Goal: Task Accomplishment & Management: Use online tool/utility

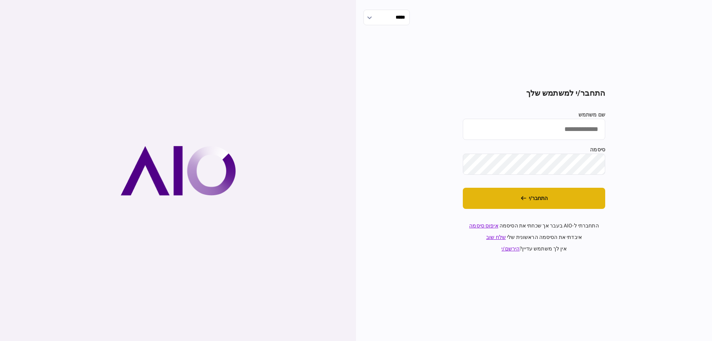
type input "*********"
click at [541, 196] on button "התחבר/י" at bounding box center [534, 198] width 142 height 21
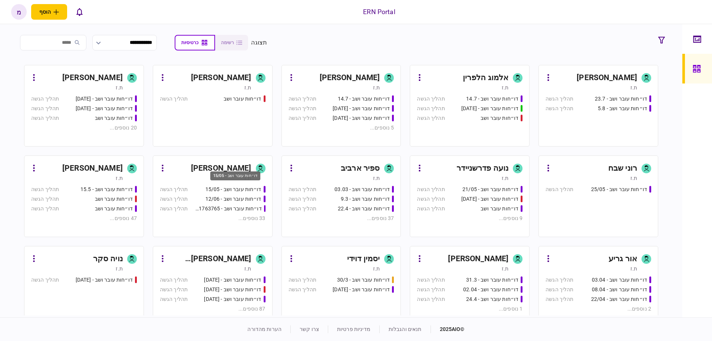
click at [243, 189] on div "דו״חות עובר ושב - 15/05" at bounding box center [233, 189] width 56 height 8
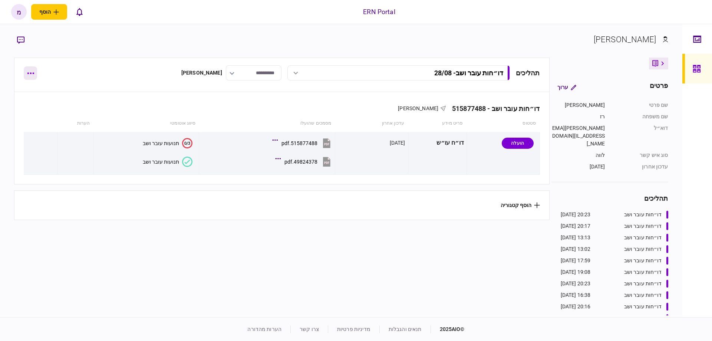
click at [34, 79] on button "button" at bounding box center [30, 72] width 13 height 13
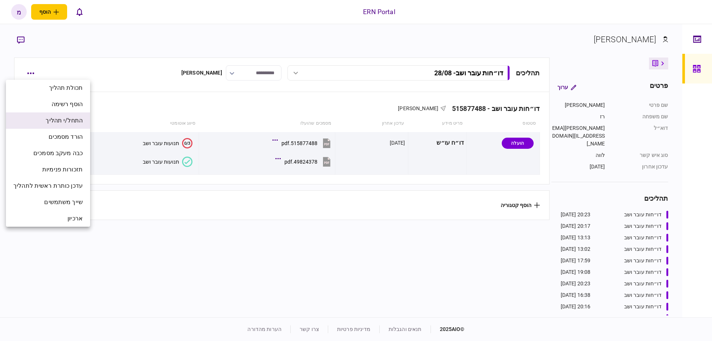
click at [63, 121] on span "התחל/י תהליך" at bounding box center [64, 120] width 37 height 9
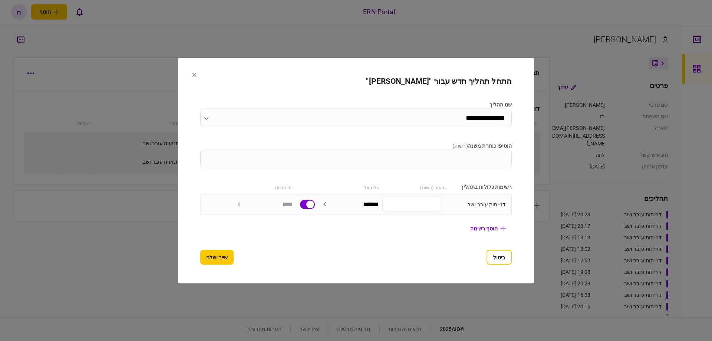
click at [481, 162] on input "הוסיפו כותרת משנה ( רשות )" at bounding box center [355, 158] width 311 height 19
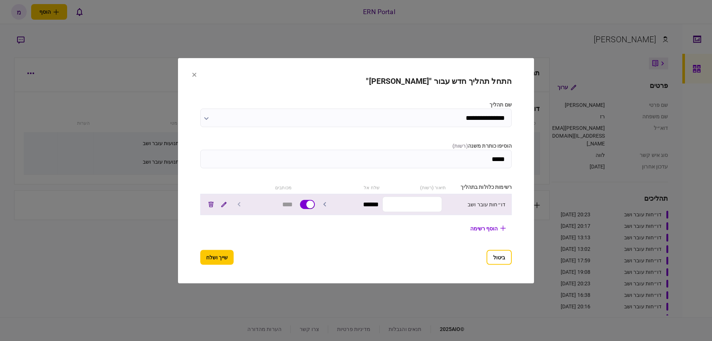
type input "*****"
click at [418, 200] on input "text" at bounding box center [412, 204] width 60 height 16
paste input "*********"
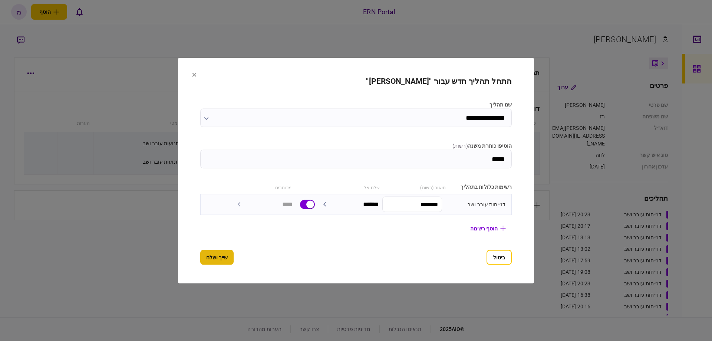
type input "*********"
click at [224, 259] on button "שייך ושלח" at bounding box center [216, 256] width 33 height 15
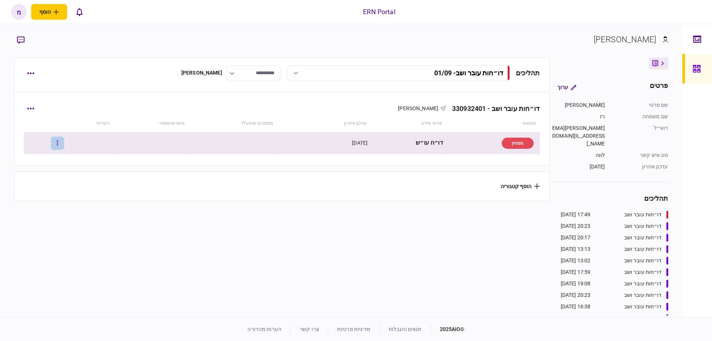
click at [64, 143] on button "button" at bounding box center [57, 142] width 13 height 13
click at [56, 222] on span "העלה קובץ" at bounding box center [49, 223] width 29 height 9
click at [310, 145] on div "330932401.pdf" at bounding box center [300, 143] width 36 height 6
click at [57, 141] on td at bounding box center [40, 144] width 33 height 24
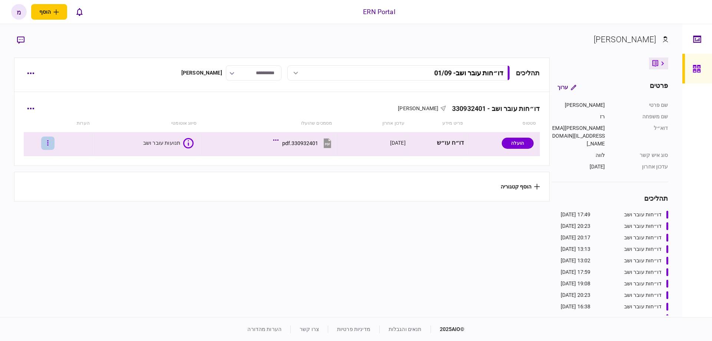
click at [49, 146] on icon "button" at bounding box center [47, 142] width 1 height 7
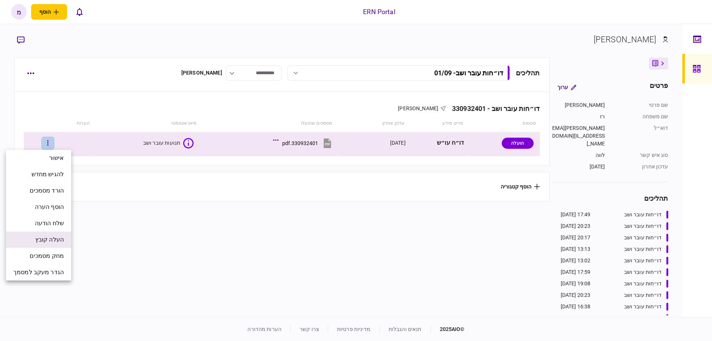
click at [53, 244] on li "העלה קובץ" at bounding box center [38, 239] width 65 height 16
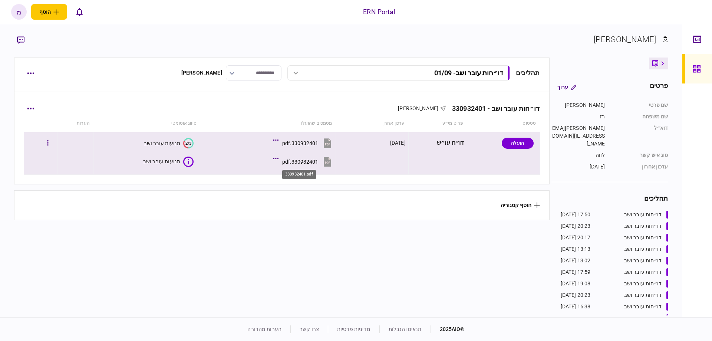
click at [308, 160] on div "330932401.pdf" at bounding box center [300, 162] width 36 height 6
click at [158, 146] on button "2/3 תנועות עובר ושב" at bounding box center [169, 143] width 50 height 10
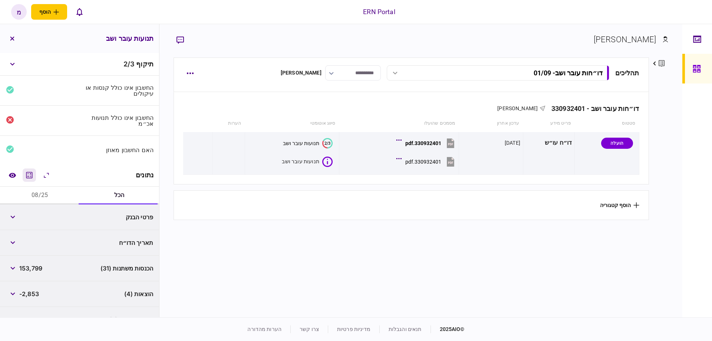
click at [34, 174] on icon "מחשבון" at bounding box center [29, 174] width 9 height 9
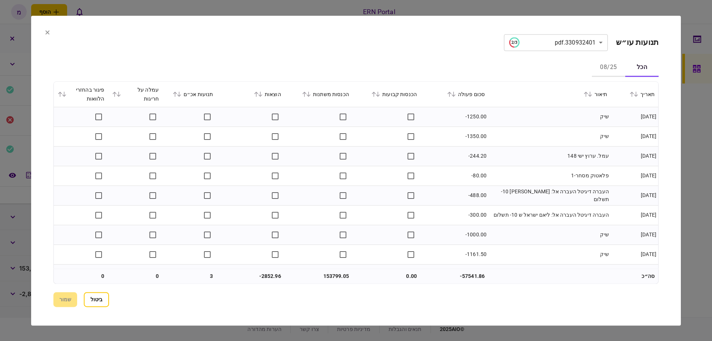
click at [181, 93] on icon at bounding box center [179, 94] width 4 height 5
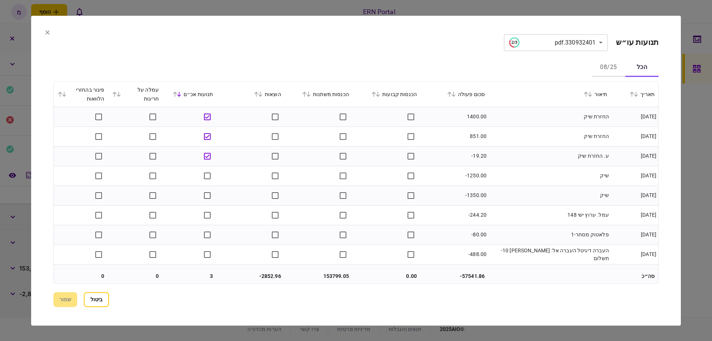
click at [262, 96] on icon at bounding box center [260, 94] width 4 height 5
click at [177, 94] on icon at bounding box center [175, 94] width 4 height 5
click at [105, 303] on button "ביטול" at bounding box center [96, 299] width 25 height 15
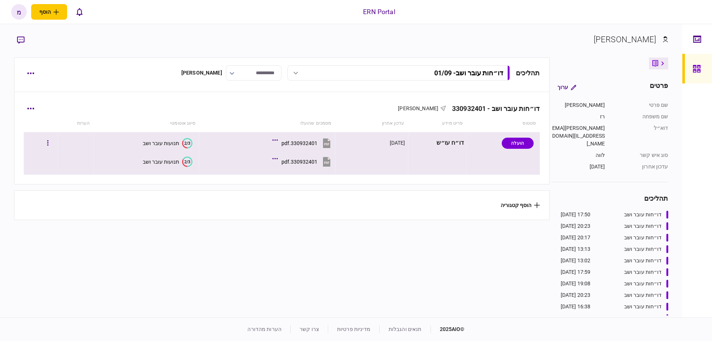
click at [184, 142] on text "2/3" at bounding box center [187, 142] width 6 height 5
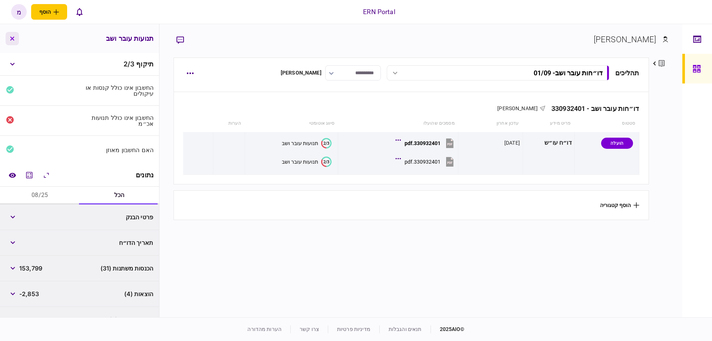
click at [10, 39] on icon "button" at bounding box center [12, 38] width 4 height 4
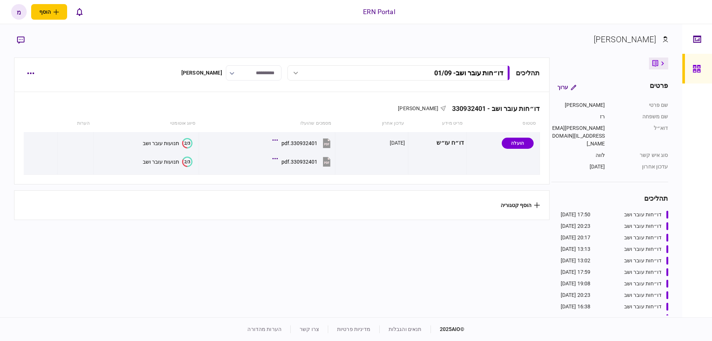
drag, startPoint x: 372, startPoint y: 252, endPoint x: 373, endPoint y: 246, distance: 5.2
click at [373, 251] on section "תהליכים דו״חות עובר ושב - 01/09 דו״חות עובר ושב - 01/09 17:50 [DATE] דו״חות עוב…" at bounding box center [281, 186] width 535 height 258
click at [138, 295] on section "תהליכים דו״חות עובר ושב - 01/09 דו״חות עובר ושב - 01/09 17:50 [DATE] דו״חות עוב…" at bounding box center [281, 186] width 535 height 258
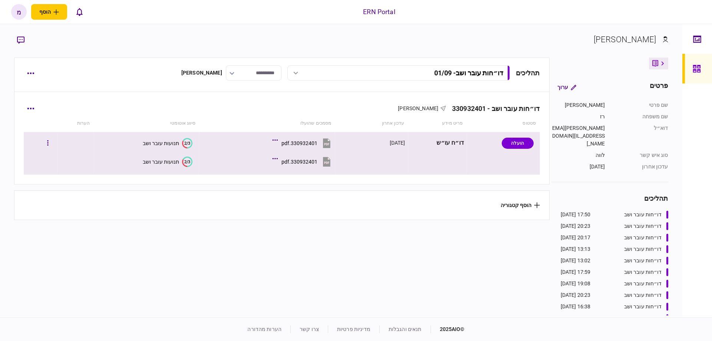
click at [184, 159] on icon "2/3" at bounding box center [187, 161] width 10 height 10
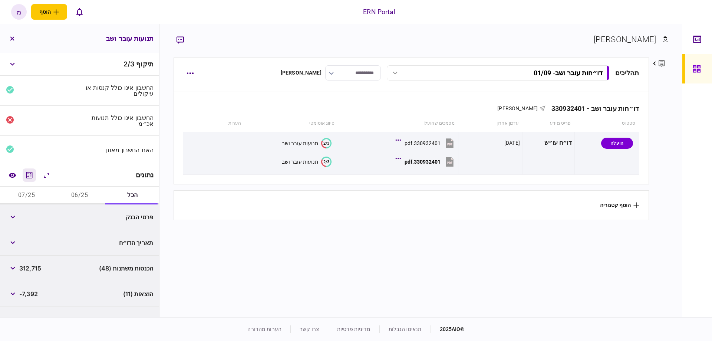
click at [32, 176] on icon "מחשבון" at bounding box center [29, 175] width 6 height 6
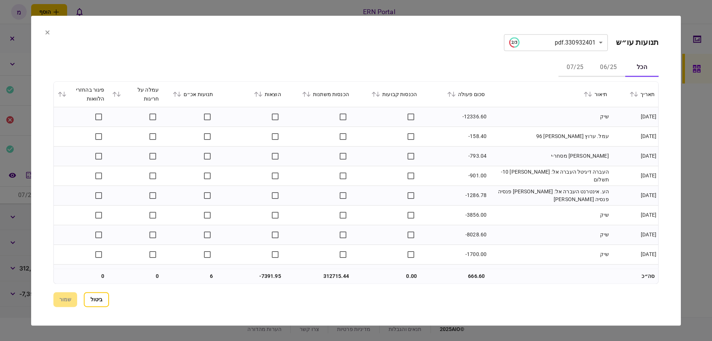
click at [181, 95] on icon at bounding box center [179, 94] width 4 height 5
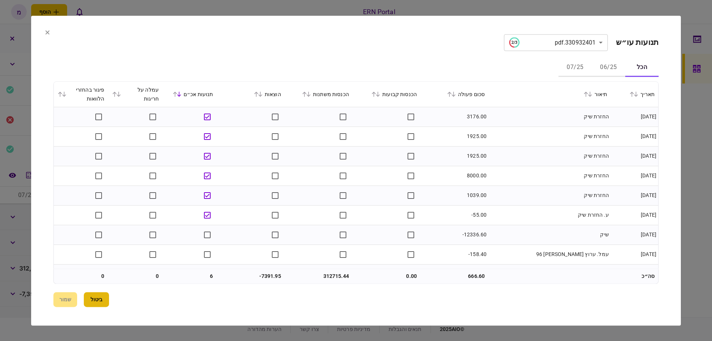
click at [101, 305] on button "ביטול" at bounding box center [96, 299] width 25 height 15
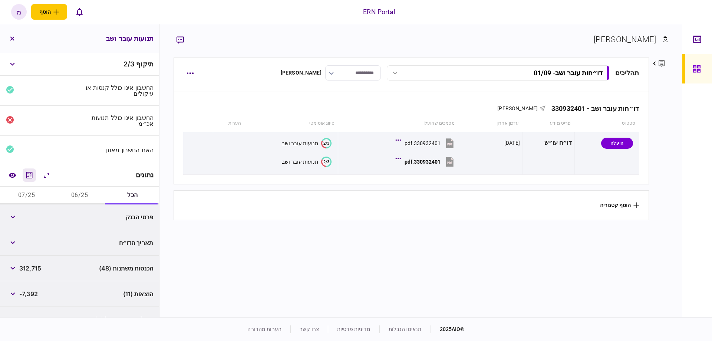
click at [31, 173] on icon "מחשבון" at bounding box center [29, 174] width 9 height 9
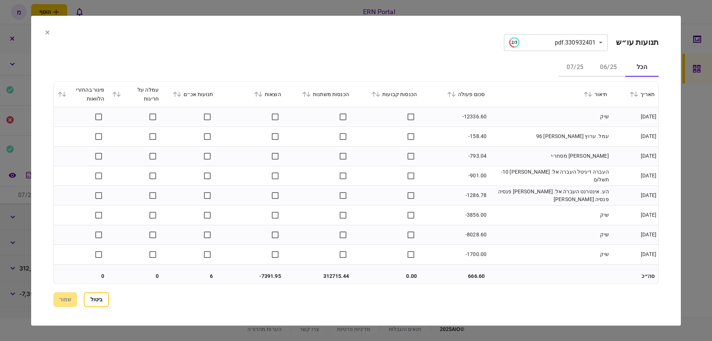
click at [181, 93] on icon at bounding box center [179, 94] width 4 height 5
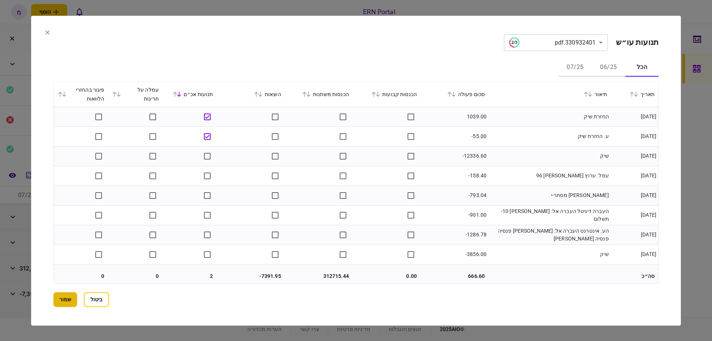
click at [71, 299] on button "שמור" at bounding box center [65, 299] width 24 height 15
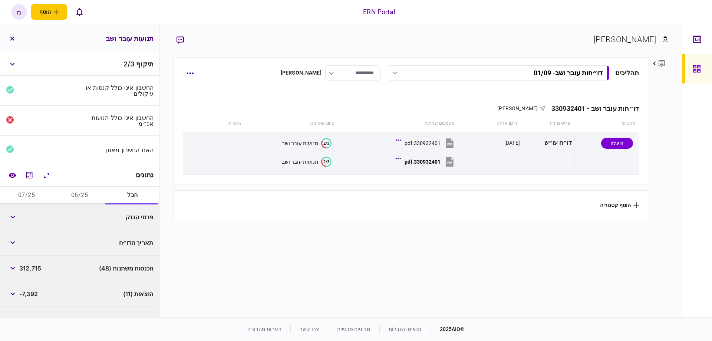
click at [82, 195] on button "06/25" at bounding box center [79, 195] width 53 height 18
click at [13, 245] on button "button" at bounding box center [12, 242] width 13 height 13
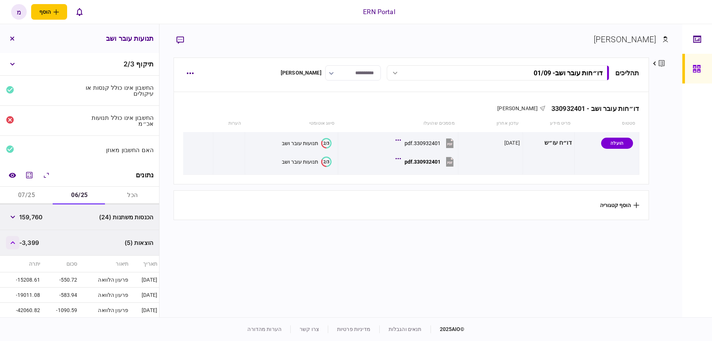
click at [14, 244] on button "button" at bounding box center [12, 242] width 13 height 13
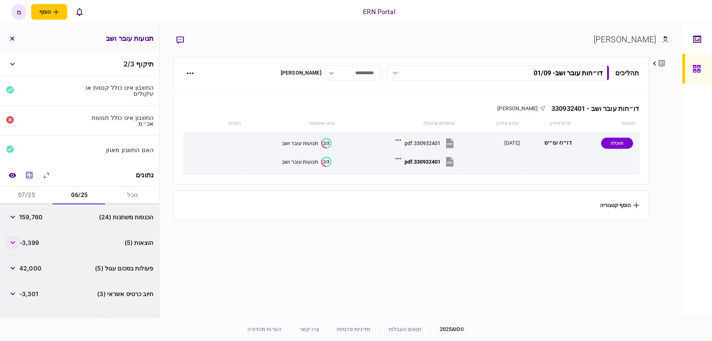
click at [18, 242] on button "button" at bounding box center [12, 242] width 13 height 13
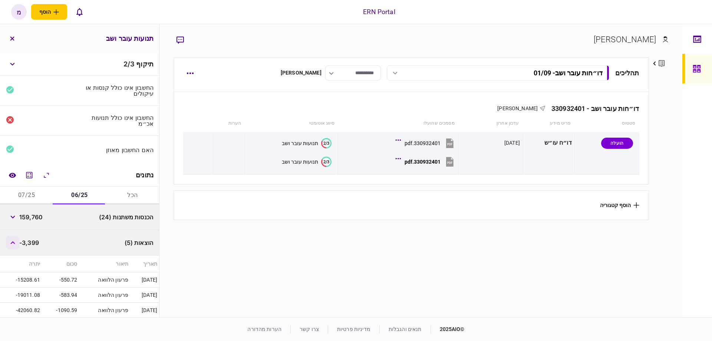
scroll to position [42, 0]
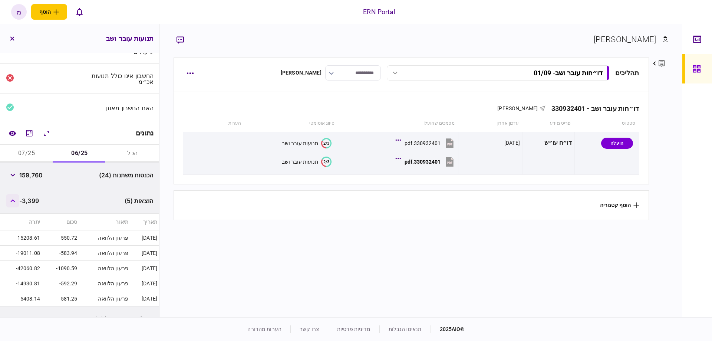
click at [13, 203] on button "button" at bounding box center [12, 200] width 13 height 13
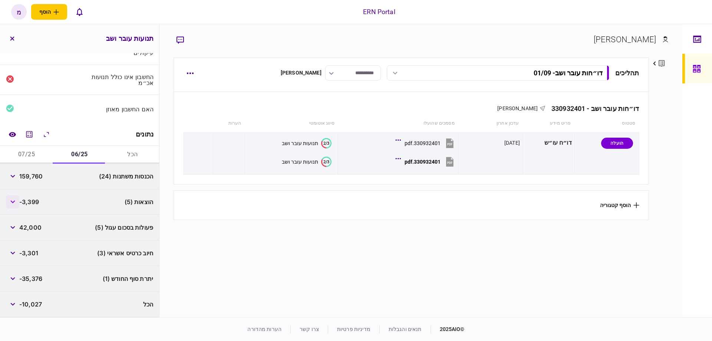
scroll to position [39, 0]
click at [9, 225] on button "button" at bounding box center [12, 228] width 13 height 13
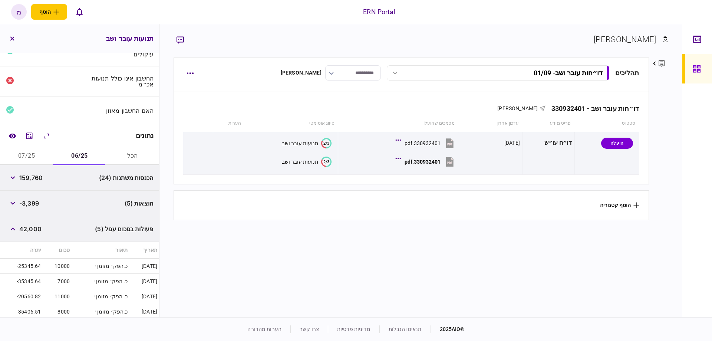
scroll to position [82, 0]
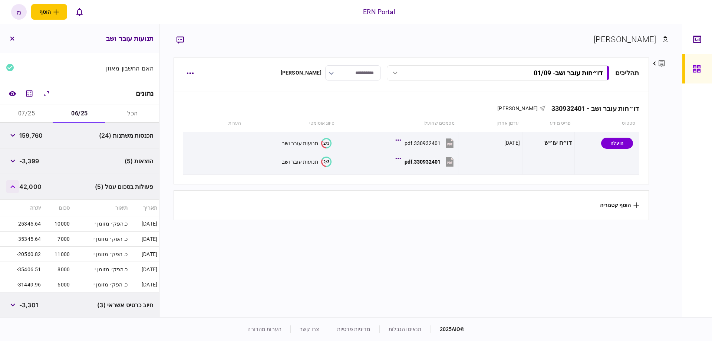
click at [13, 189] on button "button" at bounding box center [12, 186] width 13 height 13
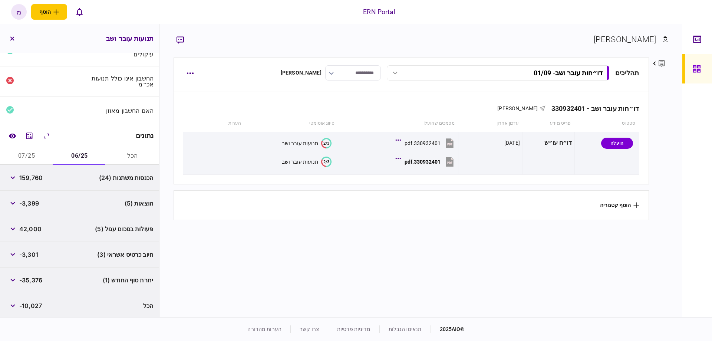
scroll to position [39, 0]
click at [27, 151] on button "07/25" at bounding box center [26, 156] width 53 height 18
click at [14, 204] on button "button" at bounding box center [12, 202] width 13 height 13
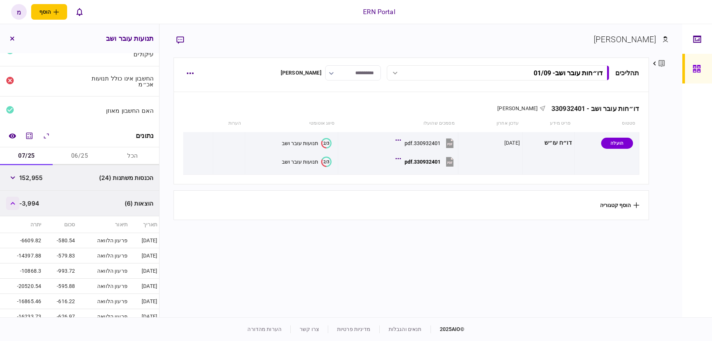
click at [14, 204] on button "button" at bounding box center [12, 202] width 13 height 13
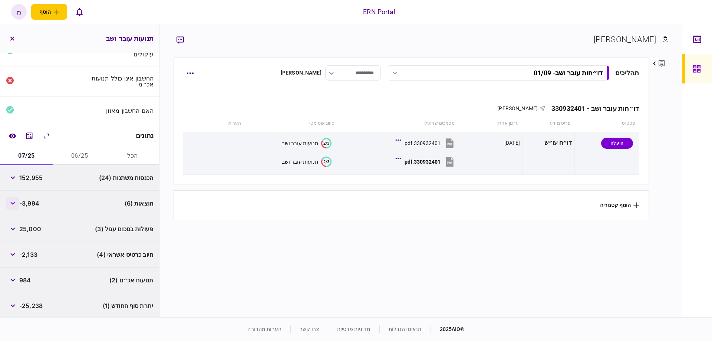
click at [15, 204] on button "button" at bounding box center [12, 202] width 13 height 13
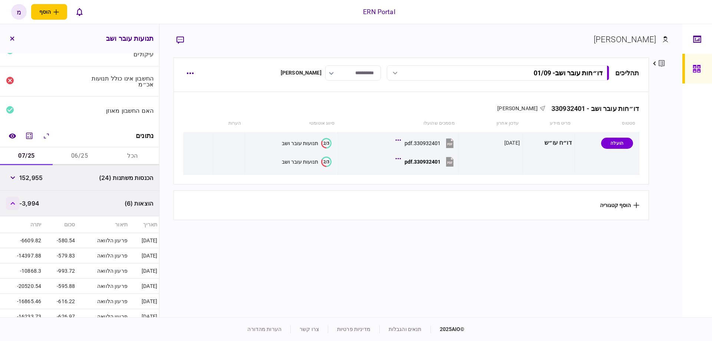
click at [15, 202] on icon "button" at bounding box center [12, 203] width 5 height 3
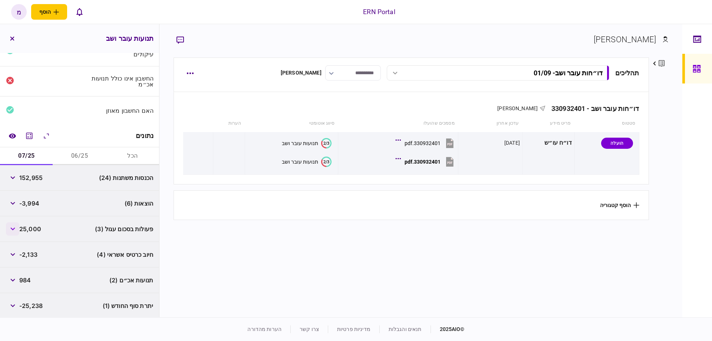
click at [13, 225] on button "button" at bounding box center [12, 228] width 13 height 13
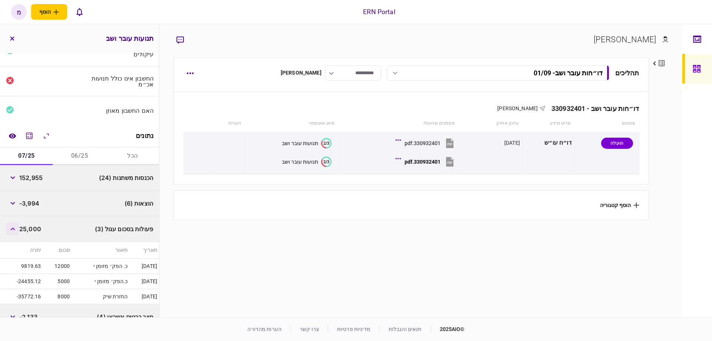
click at [13, 225] on button "button" at bounding box center [12, 228] width 13 height 13
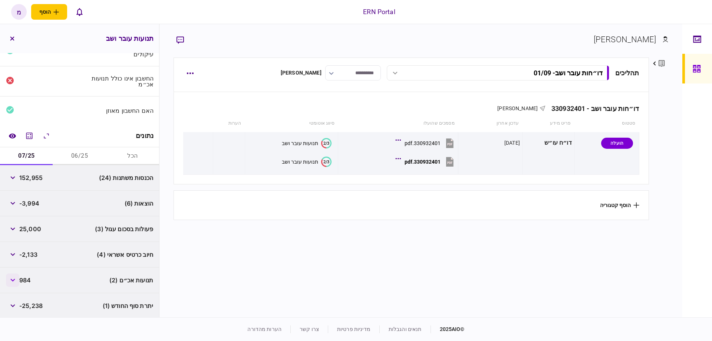
click at [14, 279] on icon "button" at bounding box center [12, 279] width 4 height 3
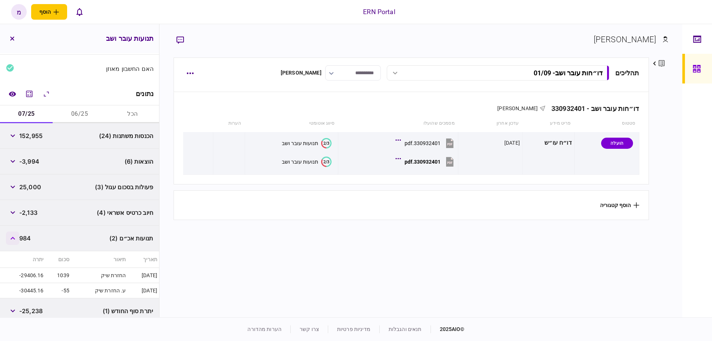
click at [18, 241] on button "button" at bounding box center [12, 237] width 13 height 13
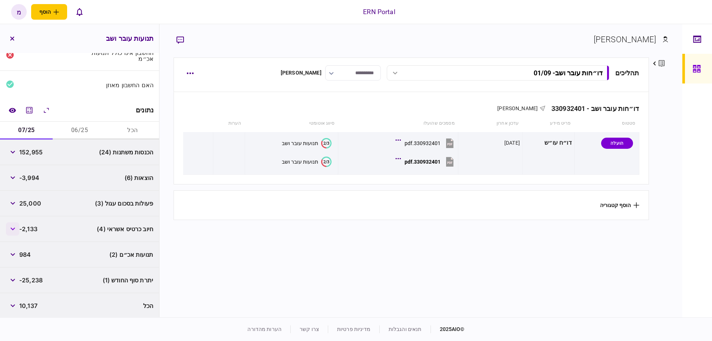
scroll to position [65, 0]
click at [17, 222] on button "button" at bounding box center [12, 228] width 13 height 13
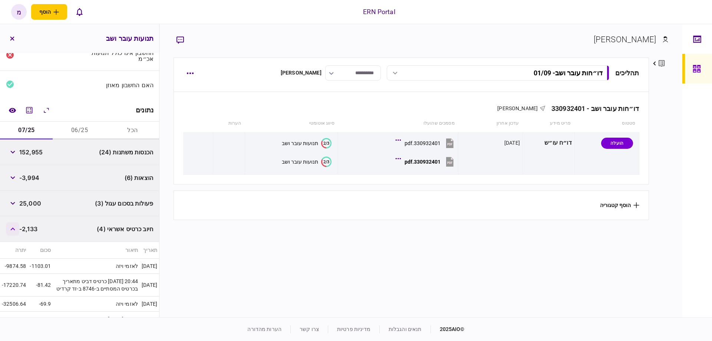
click at [16, 225] on button "button" at bounding box center [12, 228] width 13 height 13
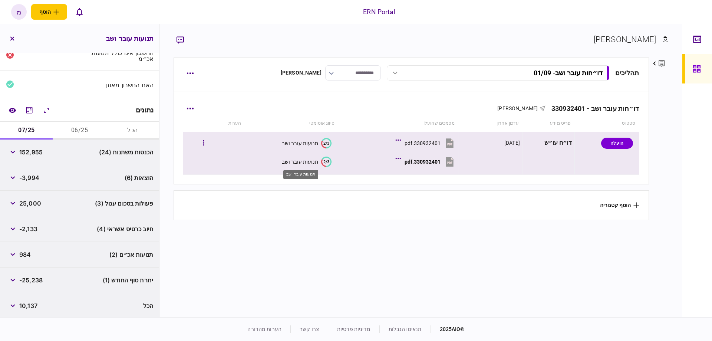
click at [303, 162] on div "תנועות עובר ושב" at bounding box center [300, 162] width 36 height 6
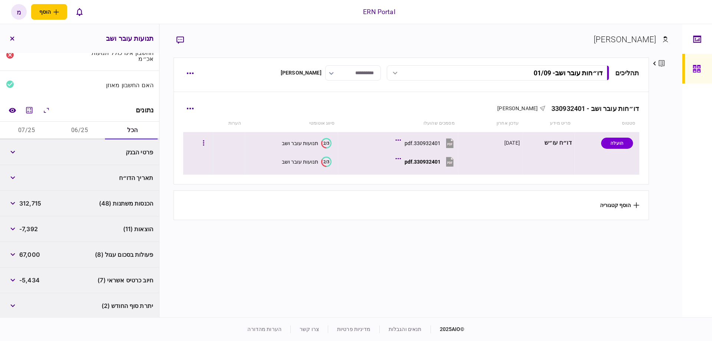
click at [297, 141] on div "תנועות עובר ושב" at bounding box center [300, 143] width 36 height 6
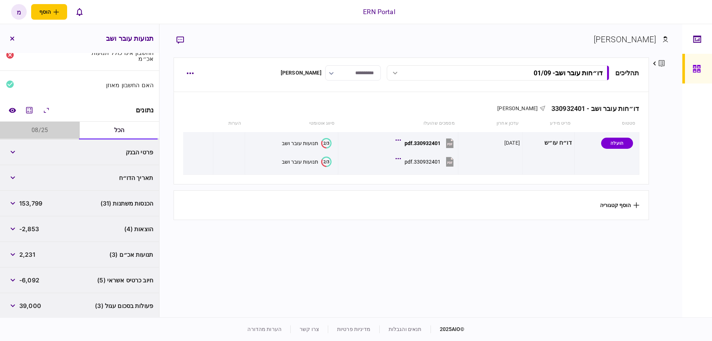
click at [39, 130] on button "08/25" at bounding box center [40, 131] width 80 height 18
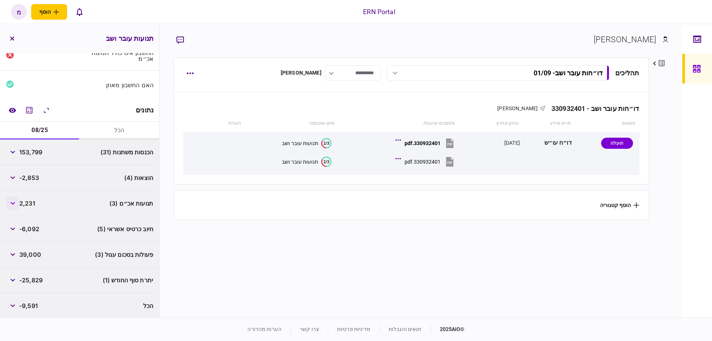
click at [15, 206] on button "button" at bounding box center [12, 202] width 13 height 13
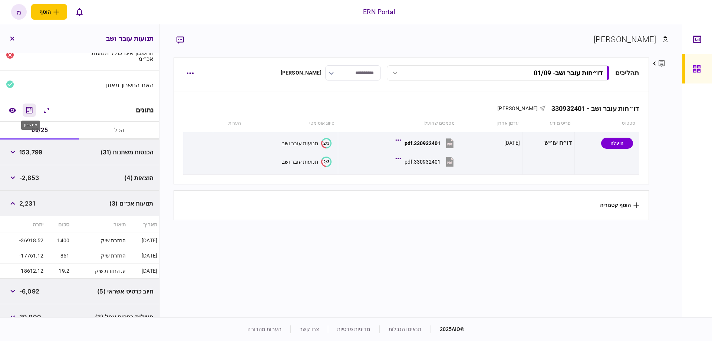
click at [34, 110] on icon "מחשבון" at bounding box center [29, 110] width 9 height 9
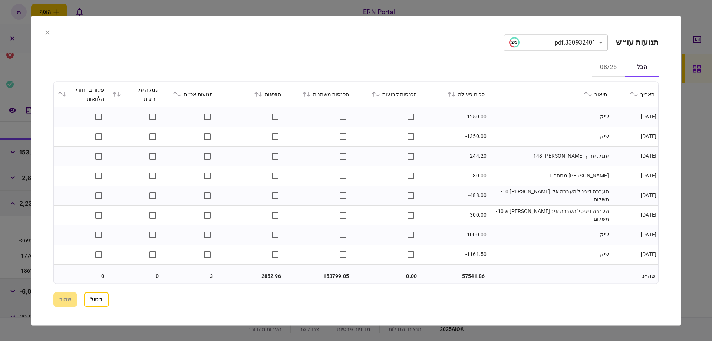
click at [181, 95] on icon at bounding box center [179, 94] width 4 height 5
click at [68, 295] on button "שמור" at bounding box center [65, 299] width 24 height 15
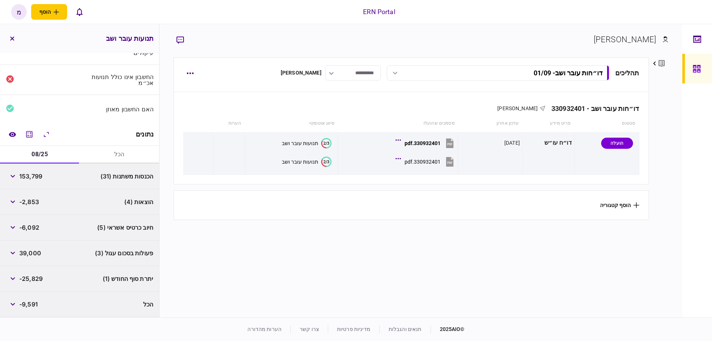
scroll to position [39, 0]
click at [17, 249] on button "button" at bounding box center [12, 254] width 13 height 13
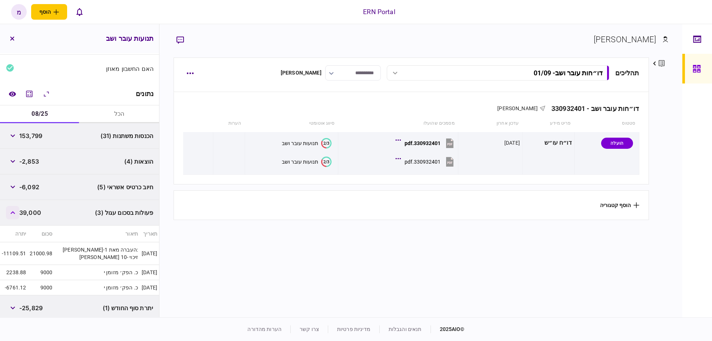
scroll to position [109, 0]
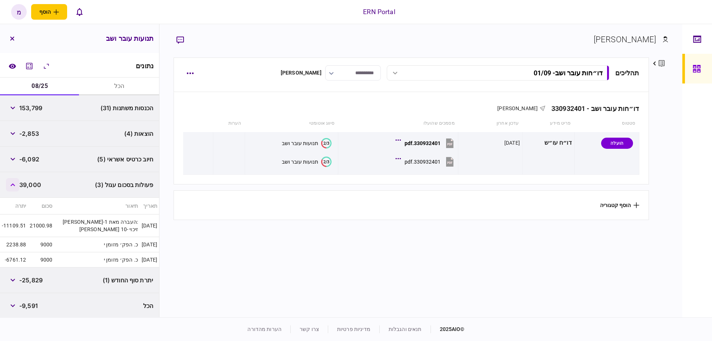
click at [15, 183] on icon "button" at bounding box center [12, 184] width 5 height 3
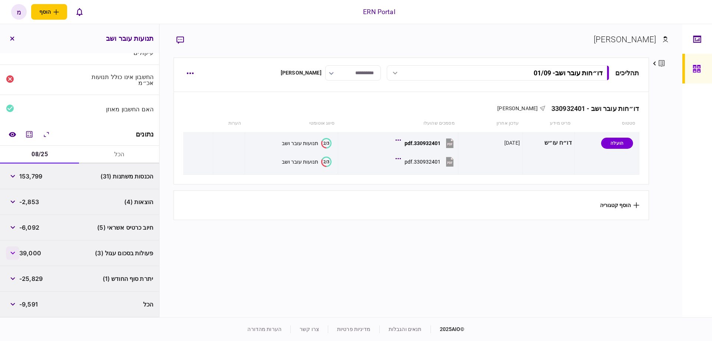
scroll to position [39, 0]
click at [12, 206] on button "button" at bounding box center [12, 202] width 13 height 13
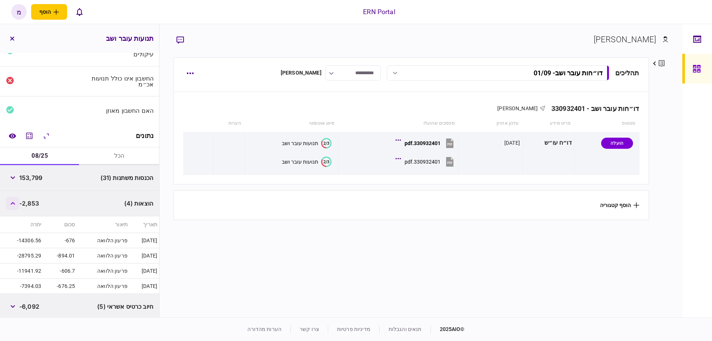
click at [12, 206] on button "button" at bounding box center [12, 202] width 13 height 13
